Goal: Communication & Community: Connect with others

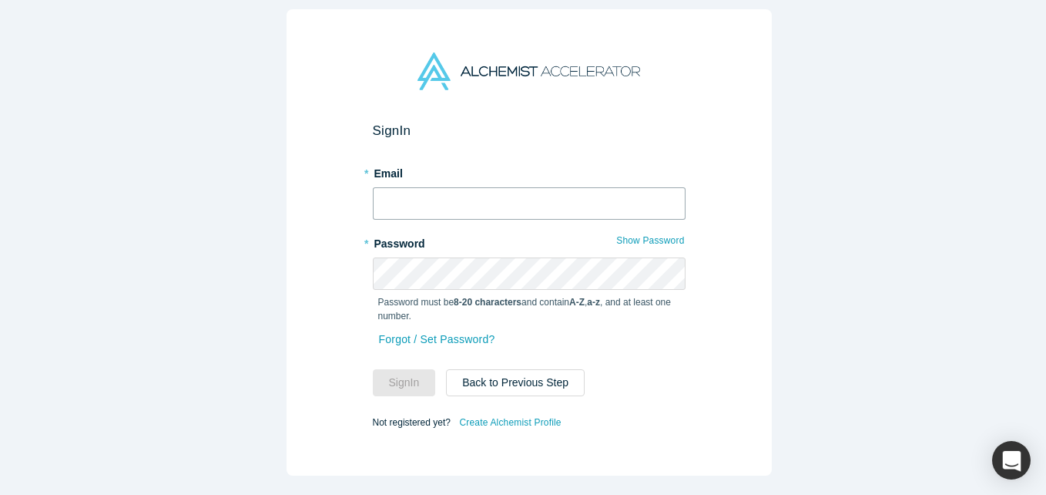
click at [498, 187] on input "text" at bounding box center [529, 203] width 313 height 32
type input "[EMAIL_ADDRESS][DOMAIN_NAME]"
click at [373, 369] on button "Sign In" at bounding box center [404, 382] width 63 height 27
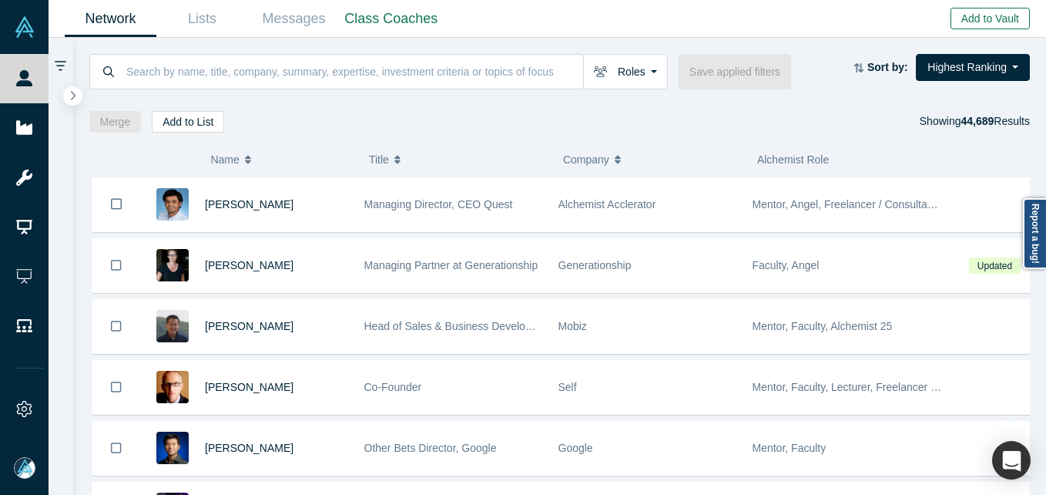
click at [964, 15] on button "Add to Vault" at bounding box center [990, 19] width 79 height 22
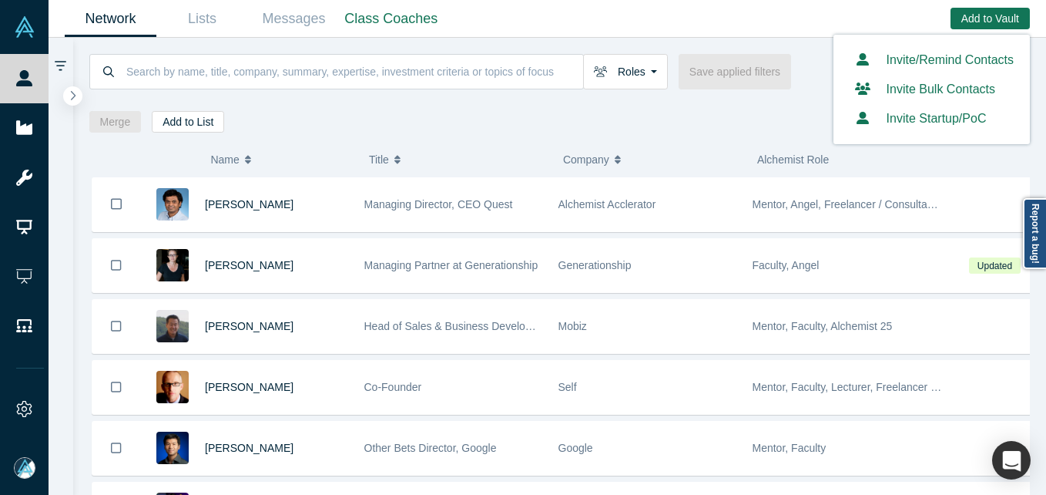
drag, startPoint x: 906, startPoint y: 60, endPoint x: 767, endPoint y: 34, distance: 141.1
click at [906, 59] on link "Invite/Remind Contacts" at bounding box center [932, 59] width 164 height 13
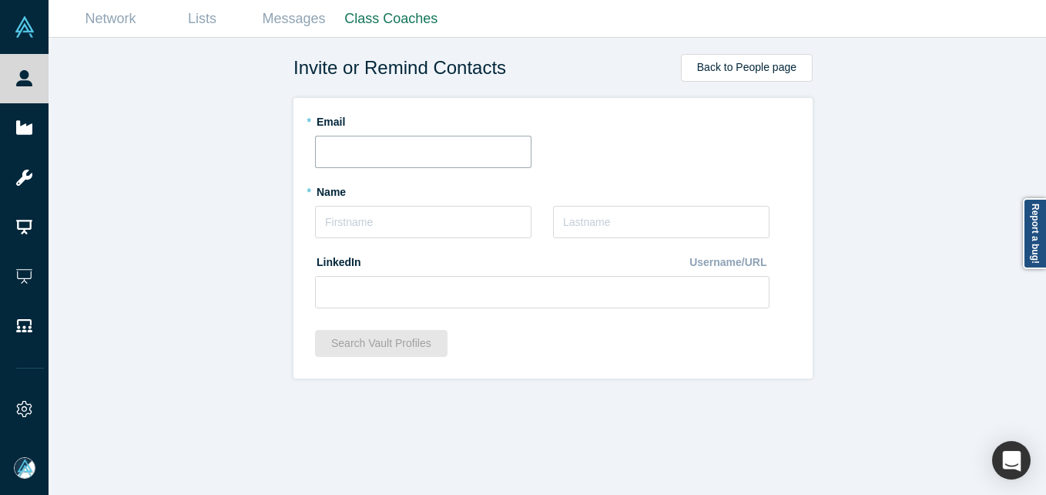
click at [404, 150] on input "text" at bounding box center [423, 152] width 216 height 32
paste input "[PERSON_NAME][EMAIL_ADDRESS][DOMAIN_NAME]"
type input "[PERSON_NAME][EMAIL_ADDRESS][DOMAIN_NAME]"
click at [222, 189] on div "Invite or Remind Contacts Back to People page * Email [PERSON_NAME][EMAIL_ADDRE…" at bounding box center [553, 272] width 1009 height 468
click at [400, 222] on input "text" at bounding box center [423, 222] width 216 height 32
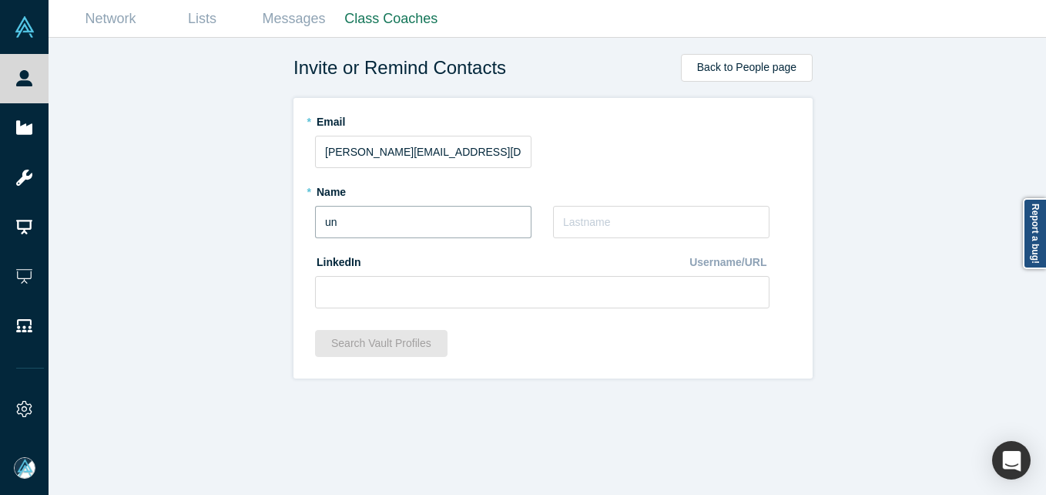
type input "u"
type input "[PERSON_NAME]"
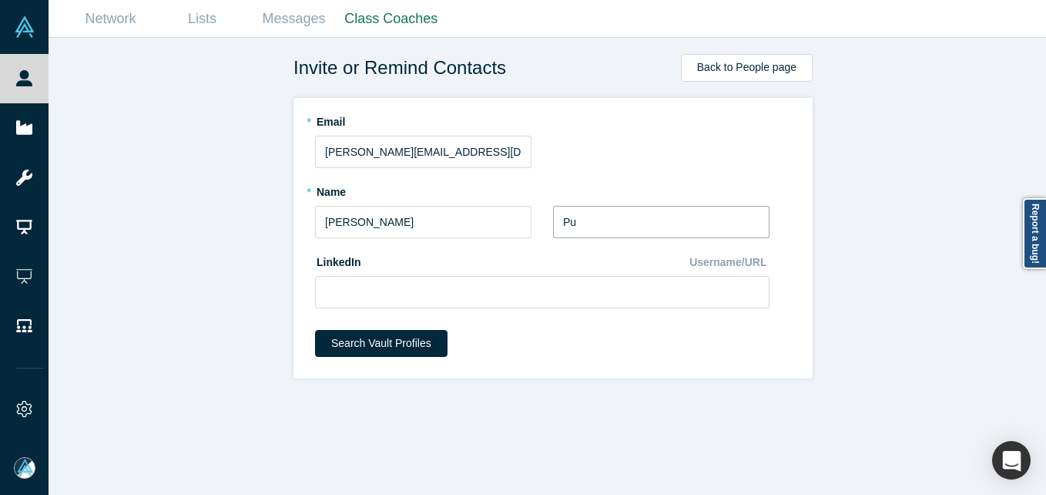
type input "Pu"
click at [723, 166] on div "* Email [PERSON_NAME][EMAIL_ADDRESS][DOMAIN_NAME]" at bounding box center [553, 138] width 476 height 59
click at [402, 344] on button "Search Vault Profiles" at bounding box center [381, 343] width 132 height 27
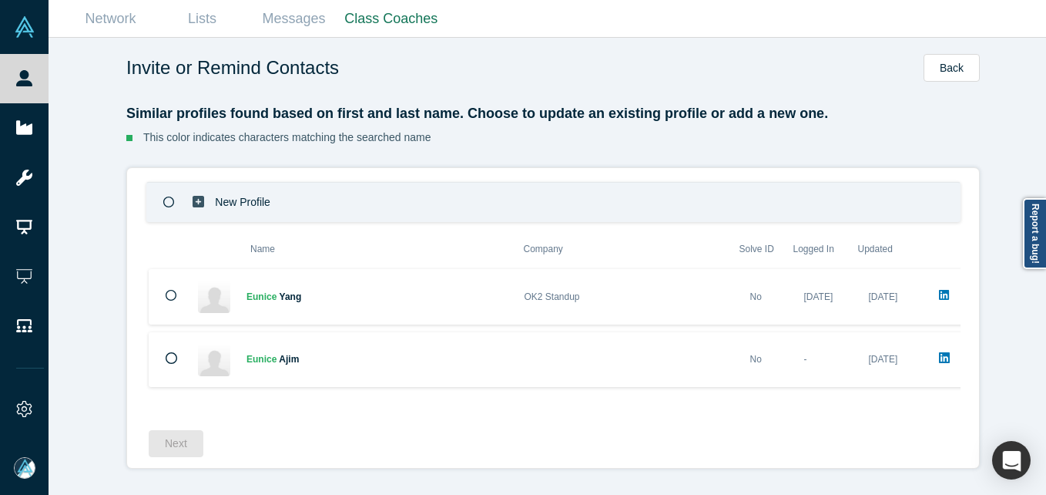
click at [401, 195] on div "New Profile" at bounding box center [553, 202] width 814 height 40
click at [173, 448] on button "Next" at bounding box center [176, 443] width 55 height 27
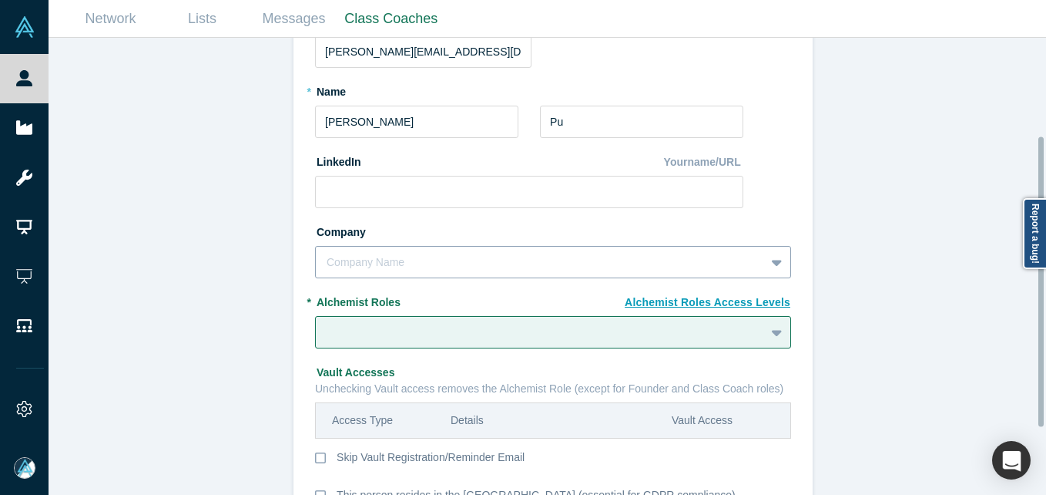
click at [406, 270] on div "Company Name" at bounding box center [553, 262] width 476 height 32
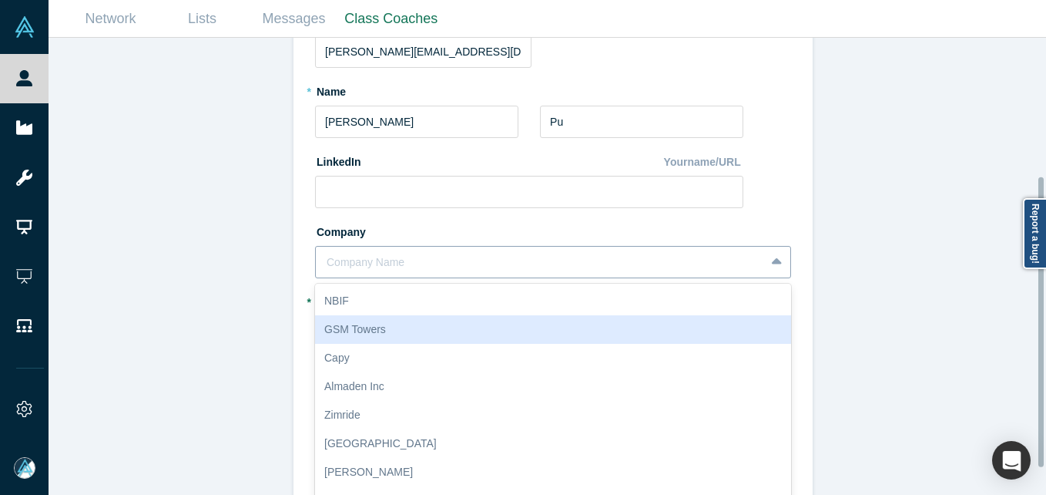
scroll to position [218, 0]
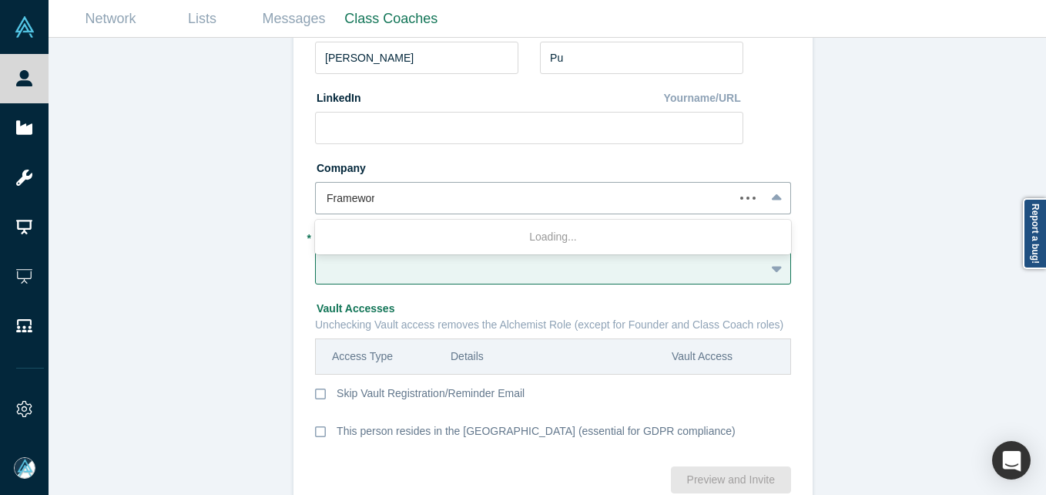
type input "Framework"
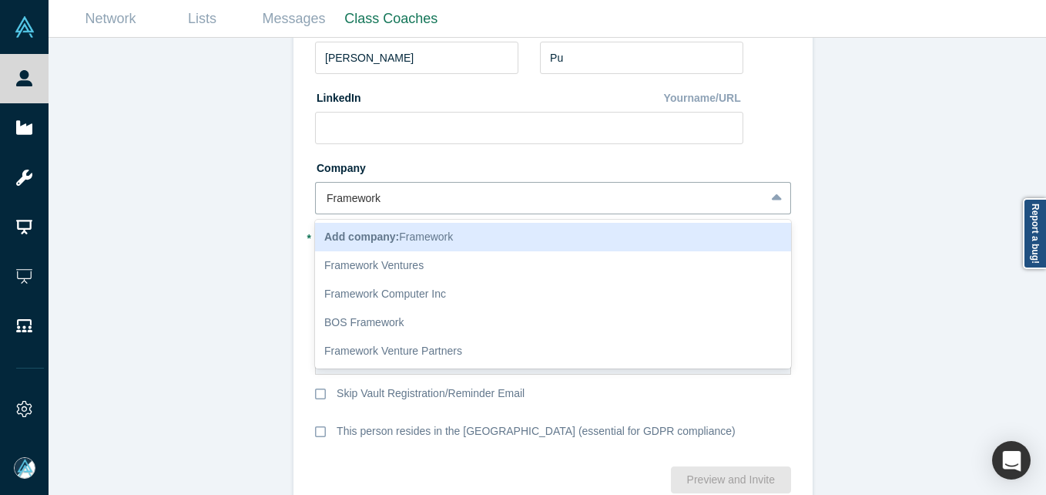
click at [454, 230] on div "Add company: Framework" at bounding box center [553, 237] width 476 height 29
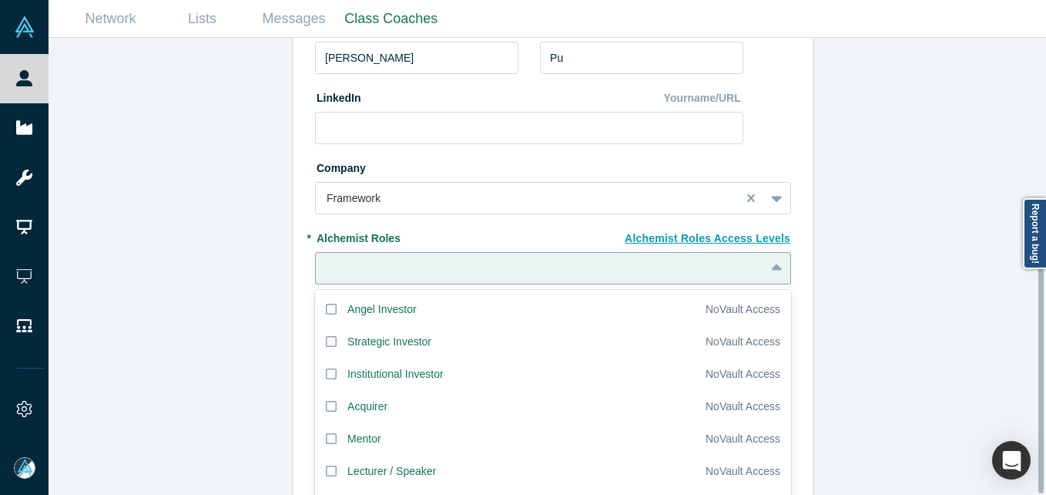
click at [411, 275] on div "20 results available. Use Up and Down to choose options, press Enter to select …" at bounding box center [553, 268] width 476 height 32
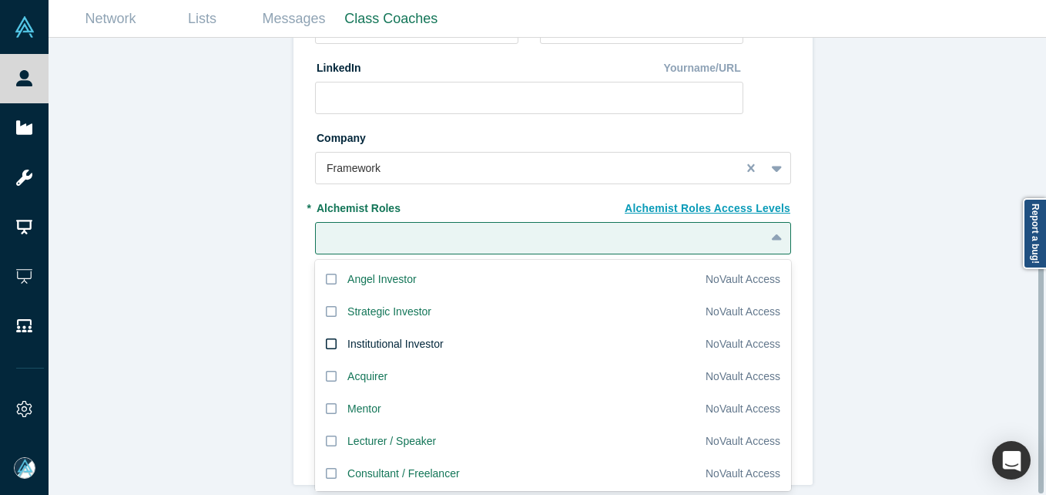
click at [388, 336] on div "Institutional Investor" at bounding box center [395, 344] width 96 height 16
click at [0, 0] on input "Institutional Investor" at bounding box center [0, 0] width 0 height 0
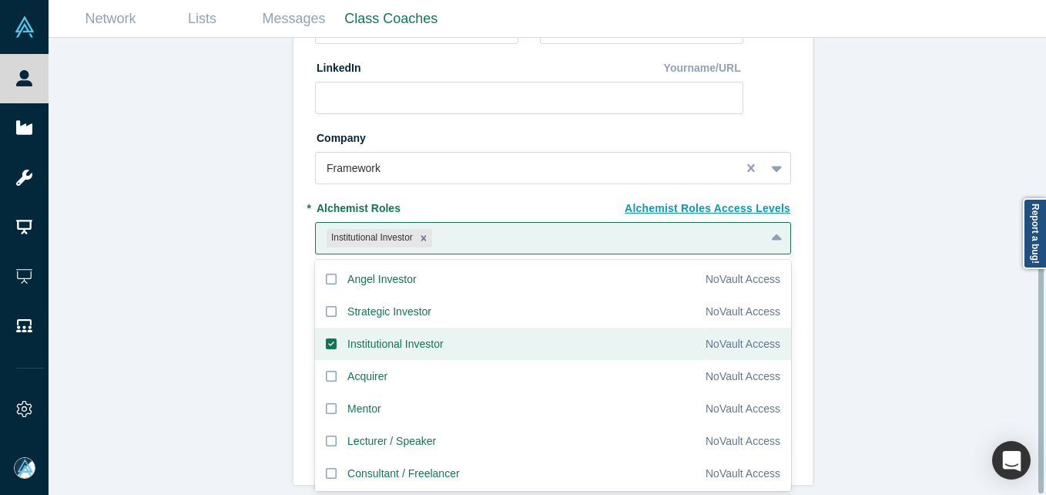
click at [147, 266] on div "Invite or Remind Contacts Back New Profile: [PERSON_NAME] * Email [PERSON_NAME]…" at bounding box center [553, 272] width 1009 height 468
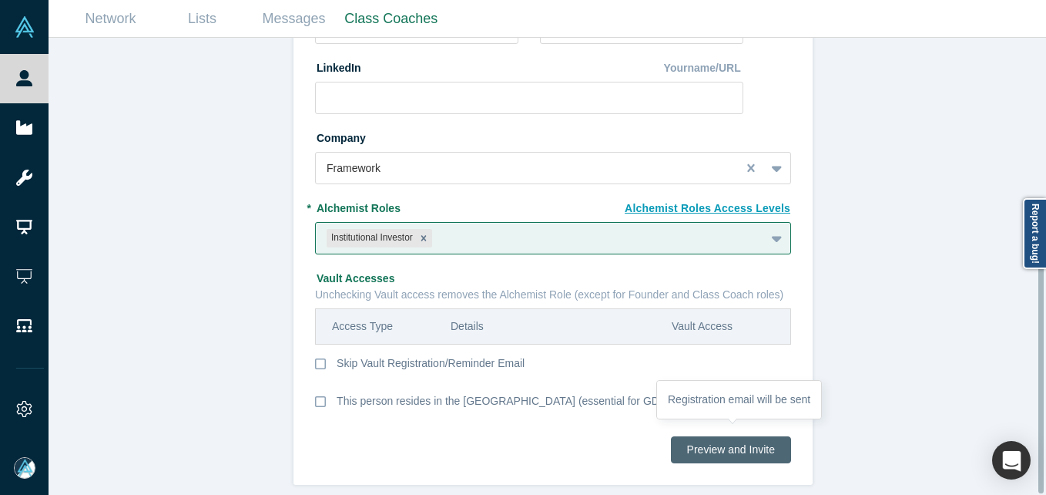
click at [718, 437] on button "Preview and Invite" at bounding box center [731, 449] width 120 height 27
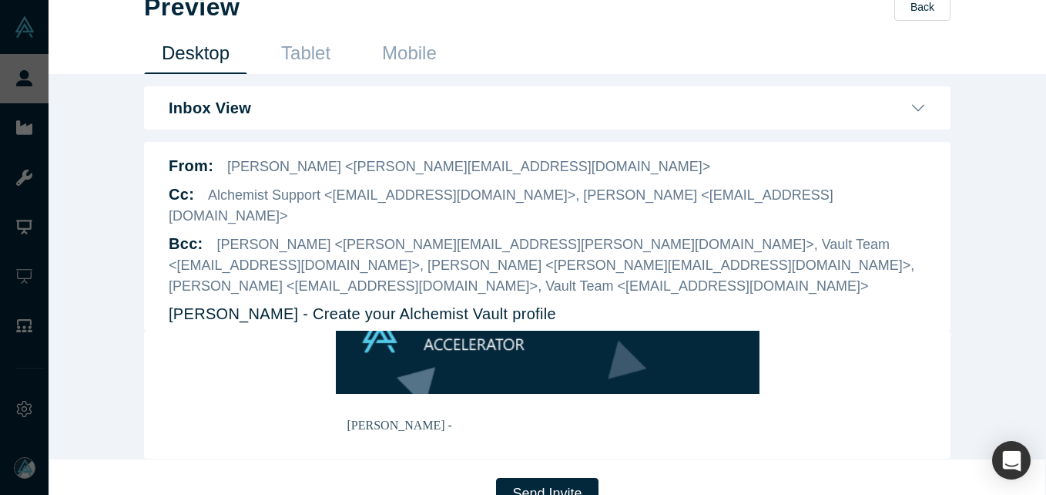
scroll to position [37, 0]
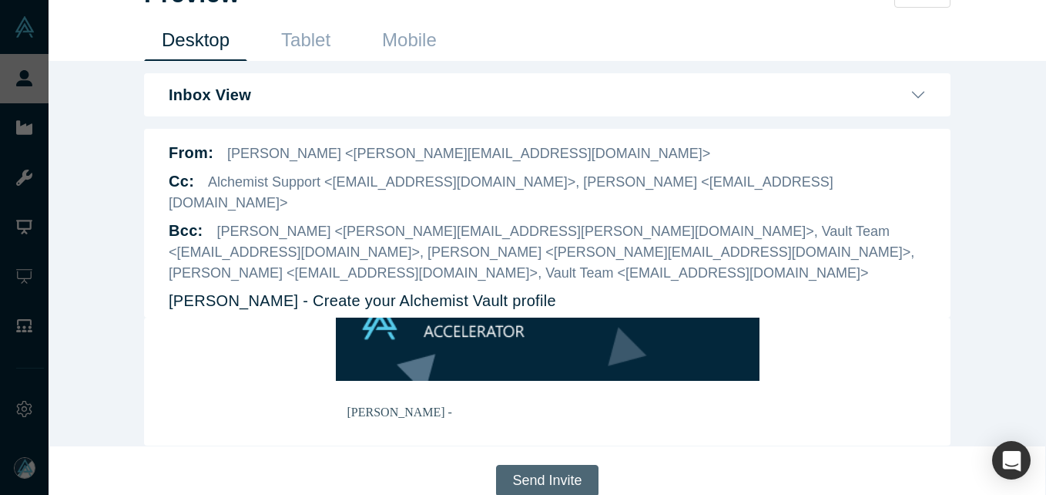
click at [518, 464] on button "Send Invite" at bounding box center [547, 480] width 102 height 32
